Goal: Information Seeking & Learning: Learn about a topic

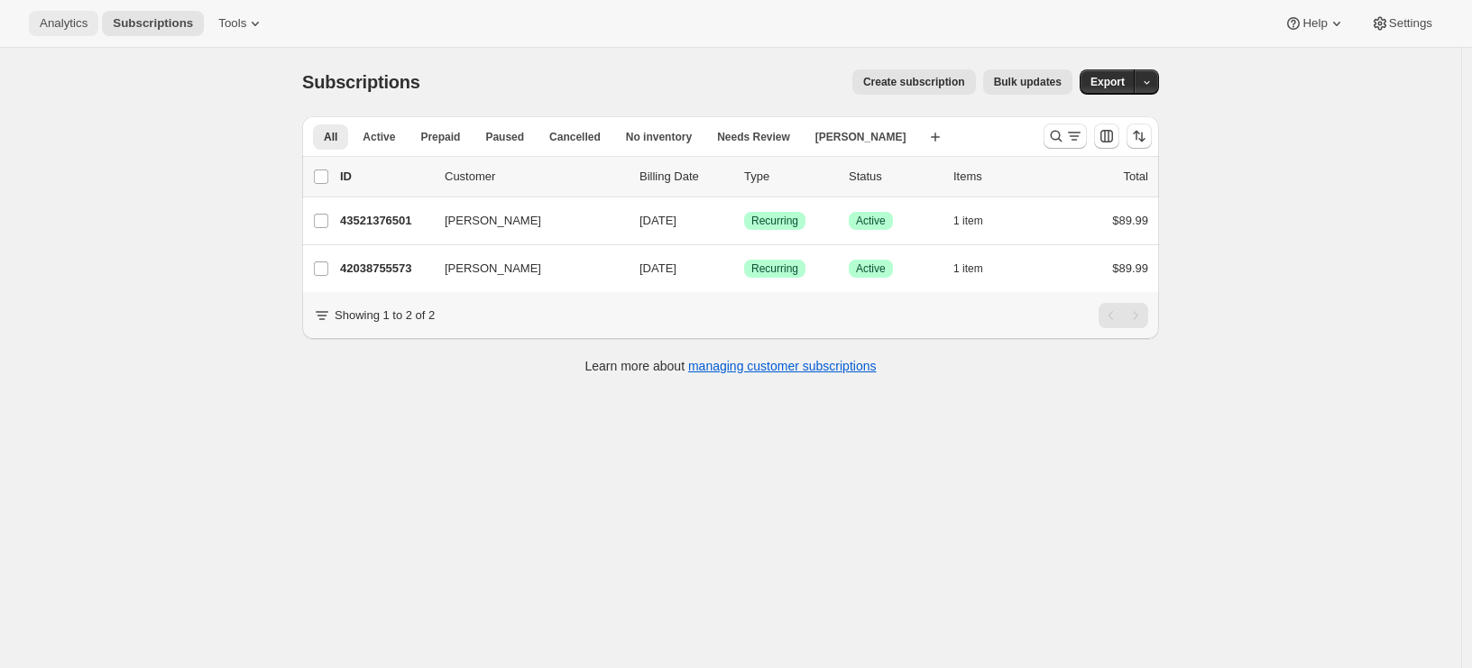
click at [75, 23] on span "Analytics" at bounding box center [64, 23] width 48 height 14
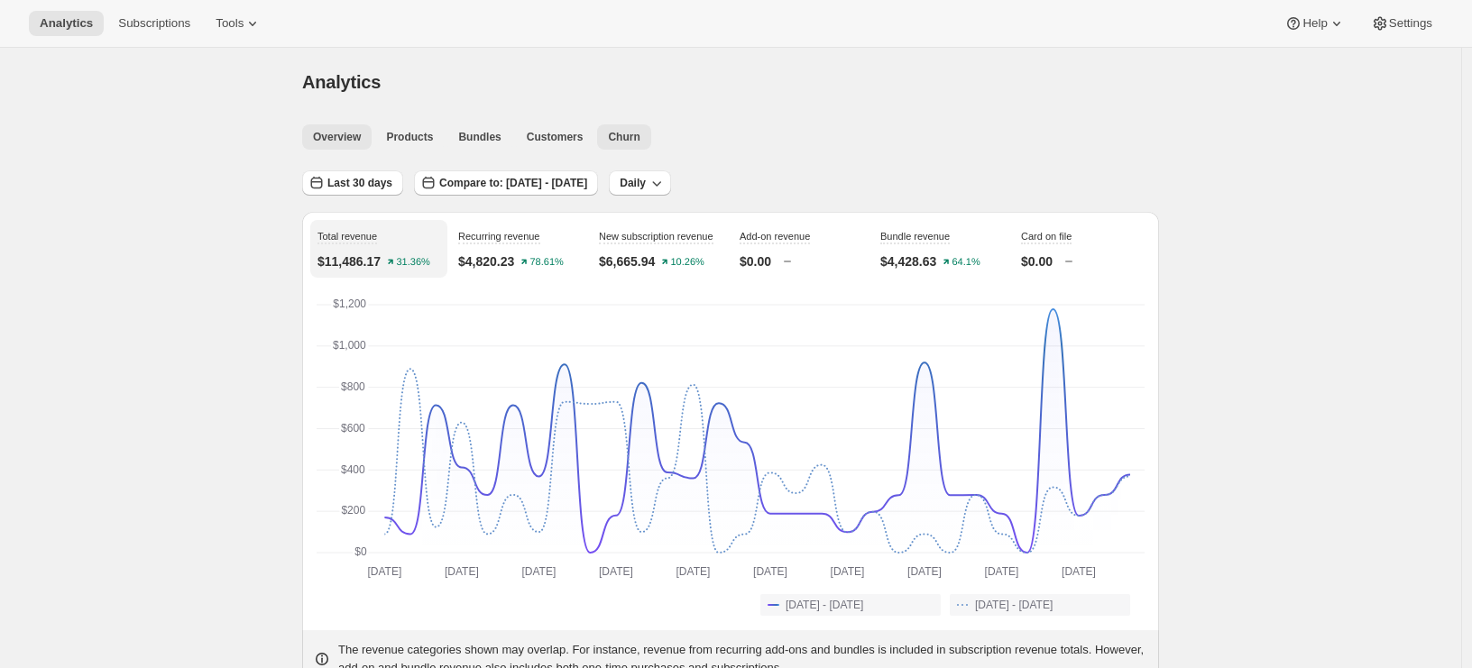
click at [635, 139] on span "Churn" at bounding box center [624, 137] width 32 height 14
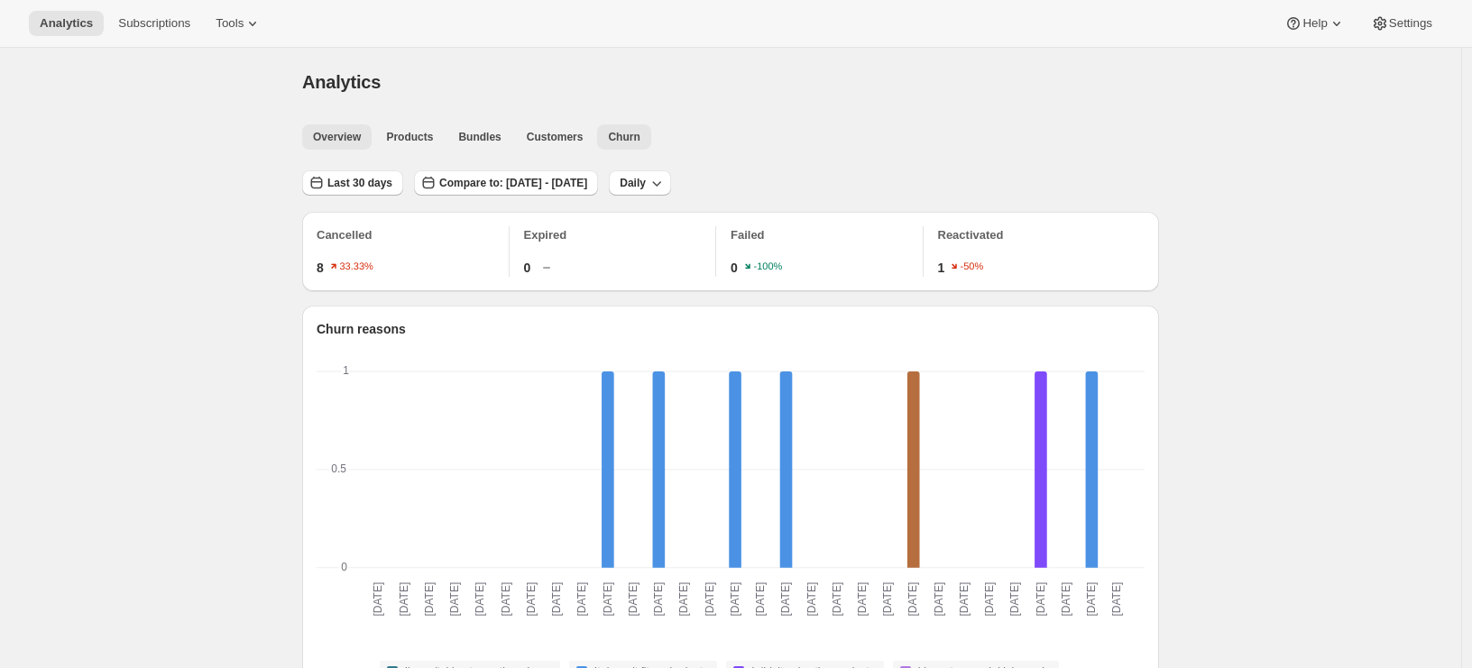
click at [335, 139] on span "Overview" at bounding box center [337, 137] width 48 height 14
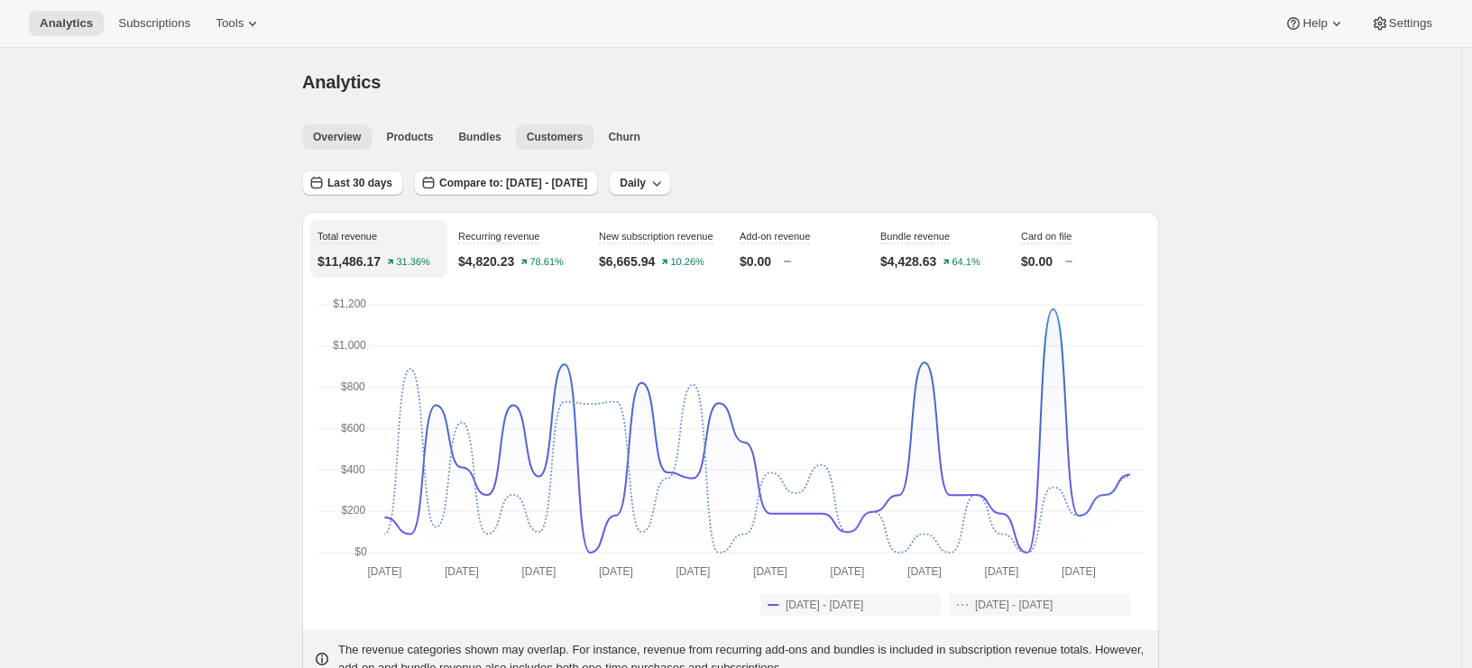
click at [553, 138] on span "Customers" at bounding box center [555, 137] width 57 height 14
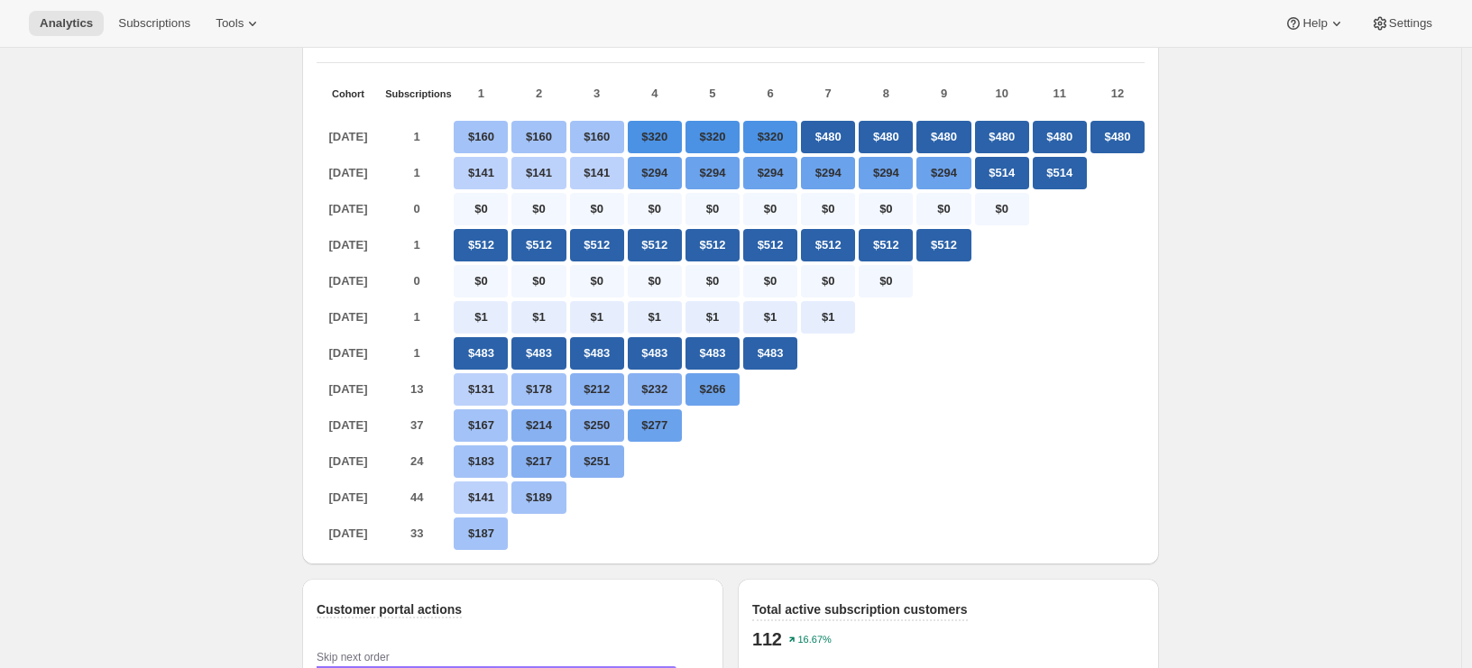
scroll to position [851, 0]
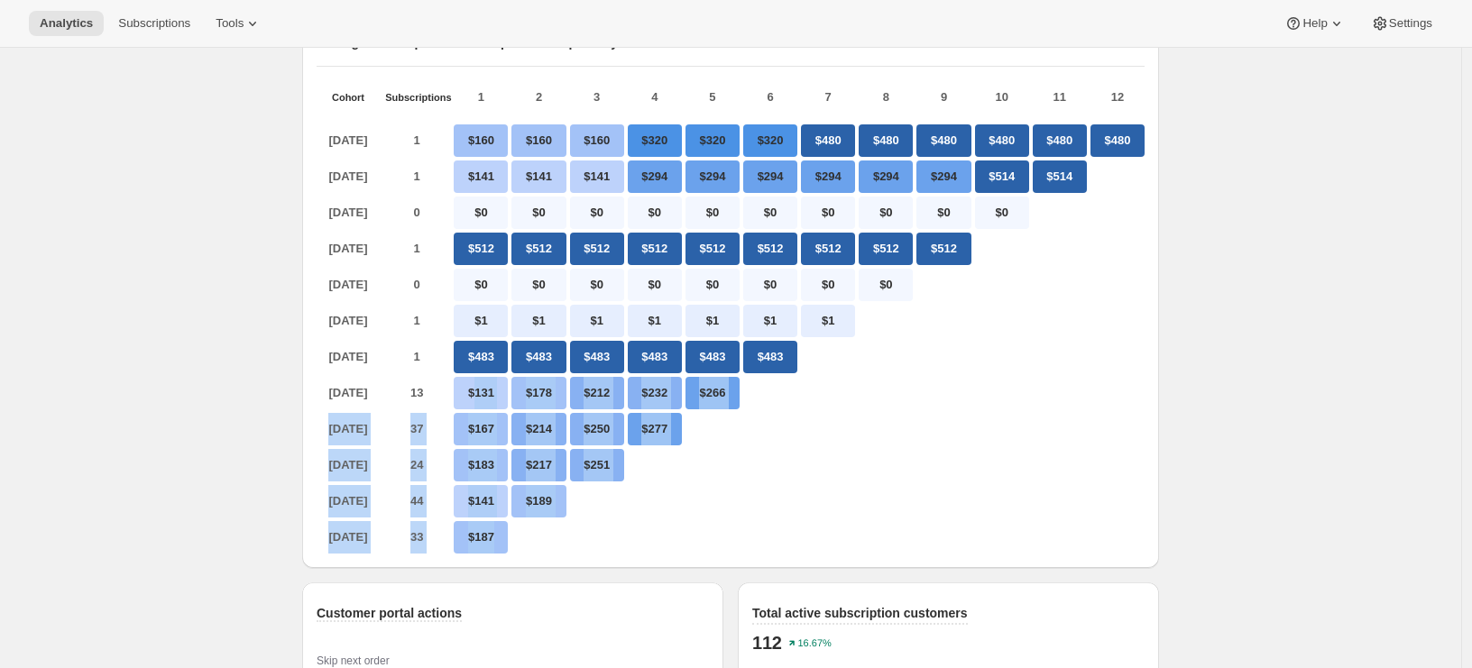
drag, startPoint x: 478, startPoint y: 416, endPoint x: 691, endPoint y: 558, distance: 256.2
click at [691, 554] on div "[DATE] 1 $160 $160 $160 $320 $320 $320 $480 $480 $480 $480 $480 $480 [DATE] 1 $…" at bounding box center [731, 337] width 828 height 433
click at [691, 554] on div at bounding box center [712, 537] width 54 height 32
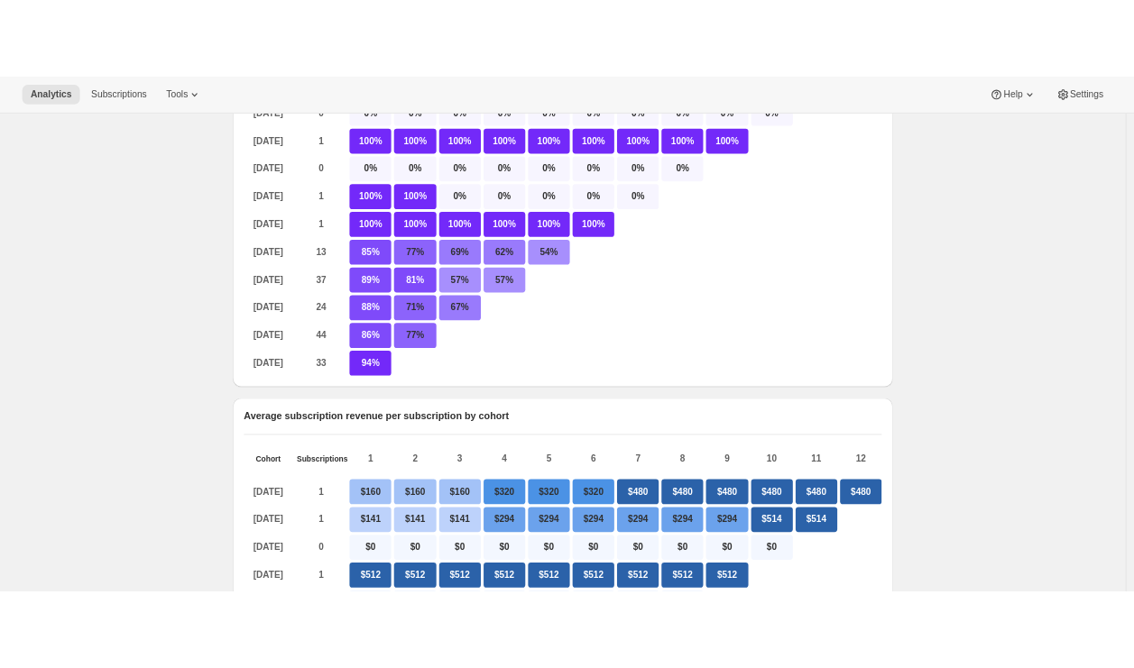
scroll to position [0, 0]
